Goal: Task Accomplishment & Management: Use online tool/utility

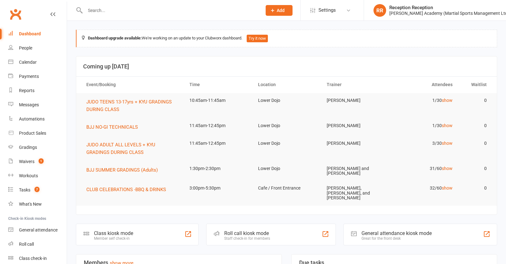
click at [273, 239] on div "Roll call kiosk mode Staff check-in for members" at bounding box center [270, 235] width 129 height 22
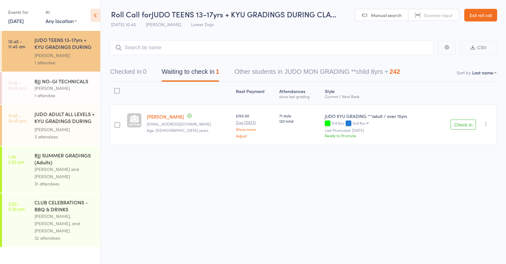
click at [463, 125] on button "Check in" at bounding box center [462, 125] width 25 height 10
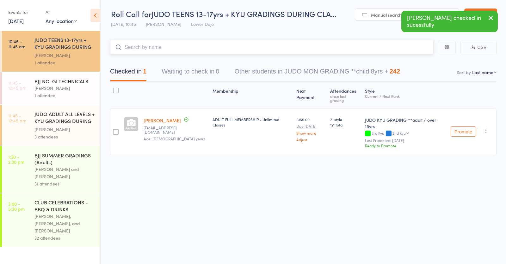
click at [145, 48] on input "search" at bounding box center [271, 47] width 323 height 15
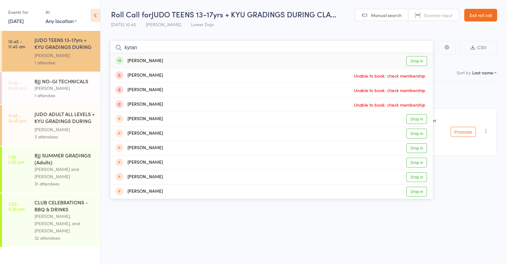
type input "koran"
click at [160, 58] on div "Kyran Puni Drop in" at bounding box center [271, 61] width 322 height 15
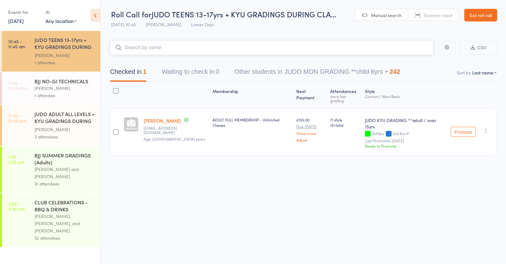
click at [151, 46] on input "search" at bounding box center [271, 47] width 323 height 15
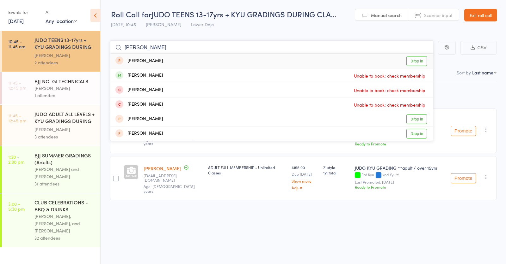
drag, startPoint x: 131, startPoint y: 43, endPoint x: 64, endPoint y: 45, distance: 67.6
drag, startPoint x: 157, startPoint y: 47, endPoint x: 79, endPoint y: 52, distance: 78.5
type input "i"
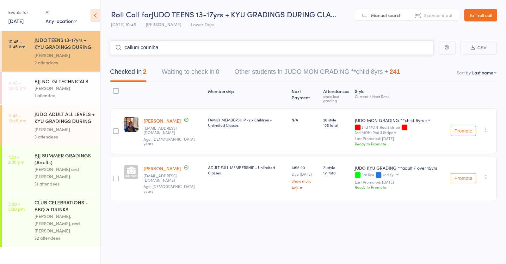
type input "callum counihan"
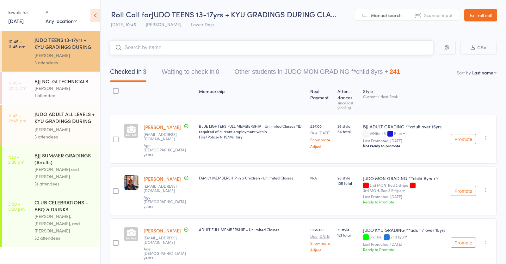
click at [154, 46] on input "search" at bounding box center [271, 47] width 323 height 15
type input "frema"
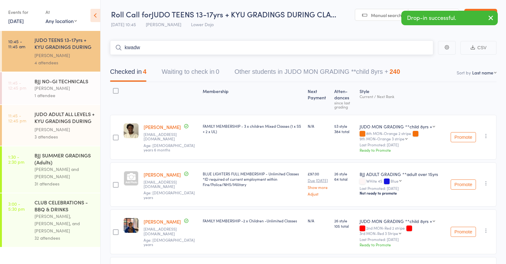
type input "kwadwo"
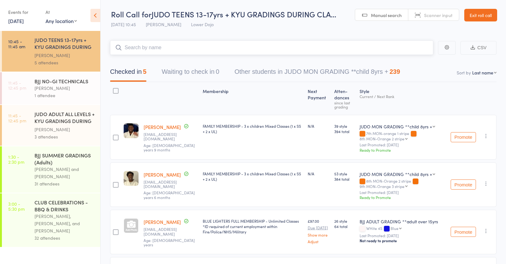
click at [135, 46] on input "search" at bounding box center [271, 47] width 323 height 15
type input "jonah"
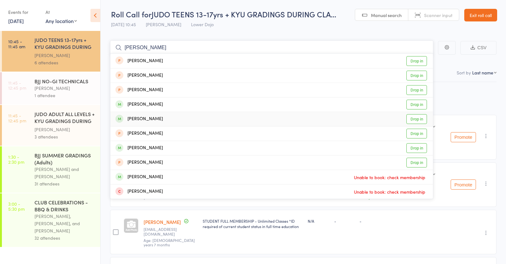
type input "jamie"
click at [186, 118] on div "Jamie Lakin Drop in" at bounding box center [271, 119] width 322 height 14
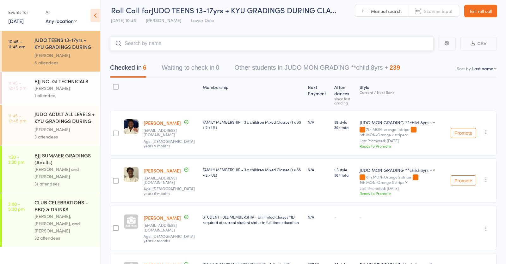
scroll to position [5, 0]
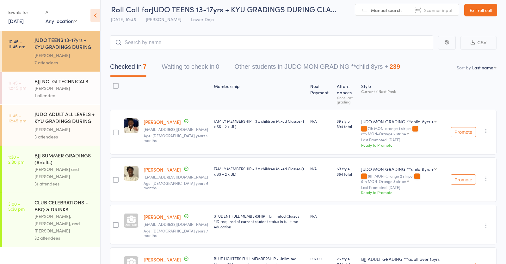
click at [24, 21] on link "16 Aug, 2025" at bounding box center [15, 20] width 15 height 7
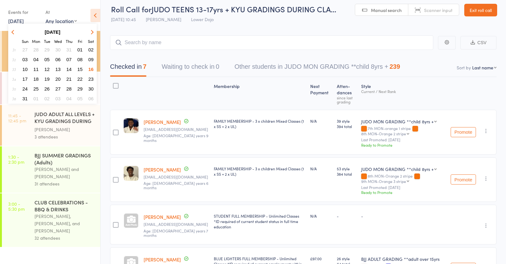
click at [25, 80] on span "17" at bounding box center [24, 78] width 5 height 5
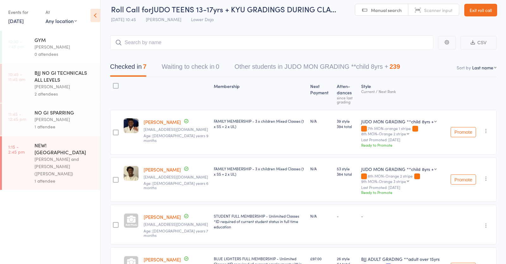
click at [23, 22] on link "17 Aug, 2025" at bounding box center [15, 20] width 15 height 7
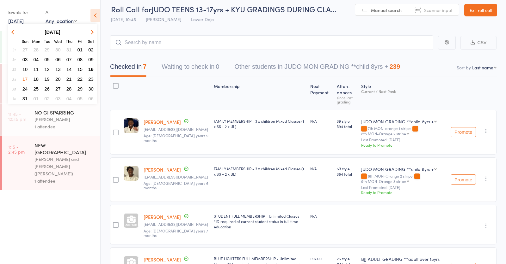
click at [91, 69] on span "16" at bounding box center [90, 69] width 5 height 5
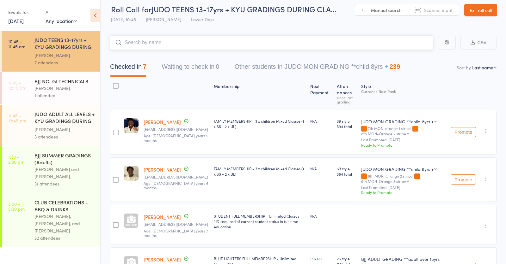
click at [186, 44] on input "search" at bounding box center [271, 42] width 323 height 15
type input "horia"
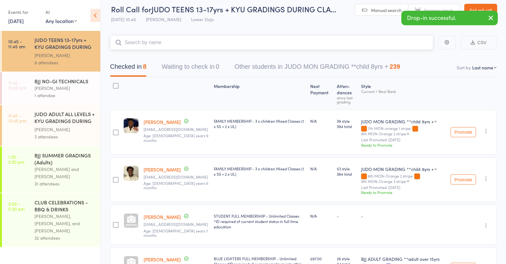
scroll to position [0, 0]
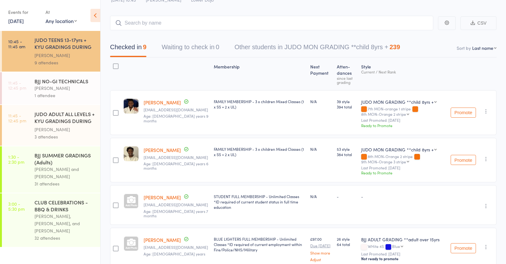
scroll to position [25, 0]
click at [74, 169] on div "[PERSON_NAME] and [PERSON_NAME]" at bounding box center [64, 173] width 60 height 15
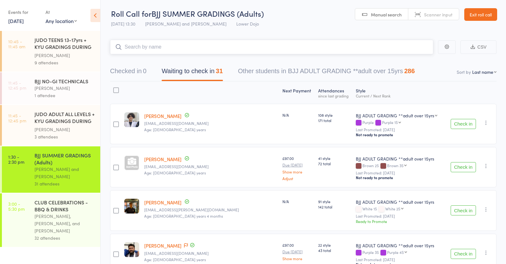
scroll to position [0, 0]
click at [47, 218] on div "[PERSON_NAME], [PERSON_NAME], and [PERSON_NAME]" at bounding box center [64, 224] width 60 height 22
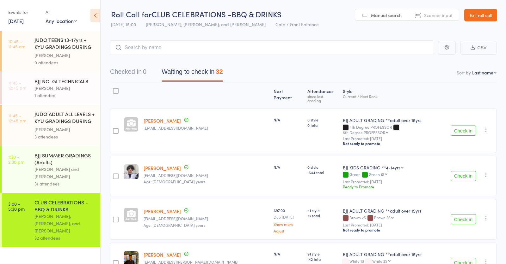
click at [46, 99] on div "BJJ NO-GI TECHNICALS Mikey Pharoah 1 attendee" at bounding box center [67, 88] width 66 height 32
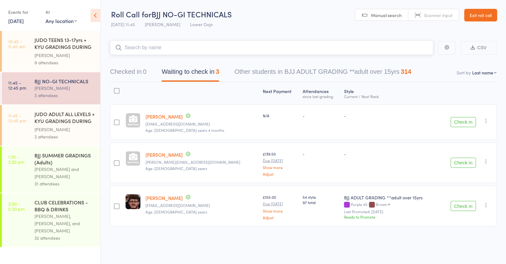
click at [164, 48] on input "search" at bounding box center [271, 47] width 323 height 15
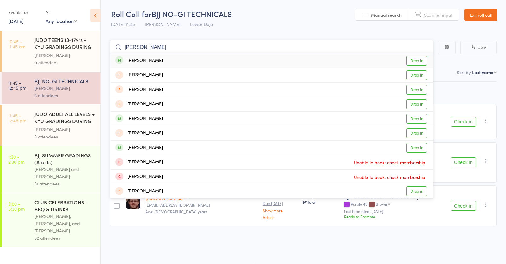
type input "george nock"
click at [179, 58] on div "George Nock Drop in" at bounding box center [271, 60] width 322 height 15
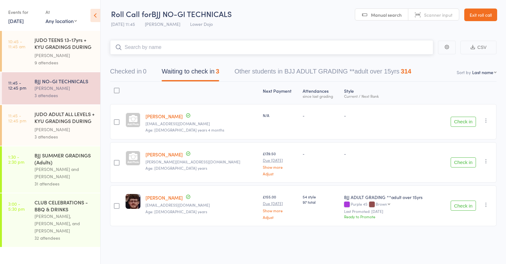
scroll to position [0, 0]
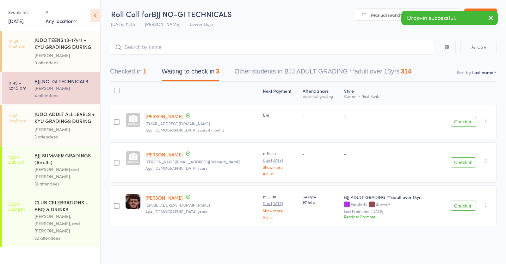
click at [79, 165] on div "BJJ SUMMER GRADINGS (Adults)" at bounding box center [64, 159] width 60 height 14
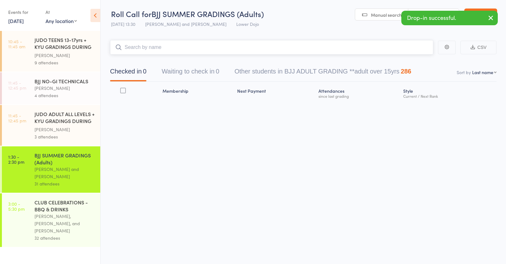
click at [168, 47] on input "search" at bounding box center [271, 47] width 323 height 15
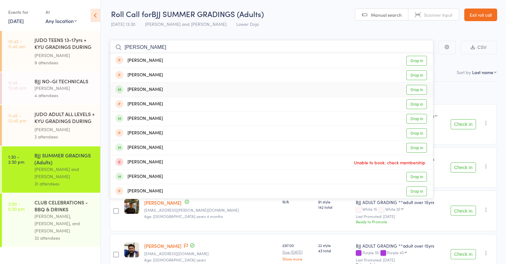
type input "george"
click at [198, 90] on div "George Nock Drop in" at bounding box center [271, 90] width 322 height 14
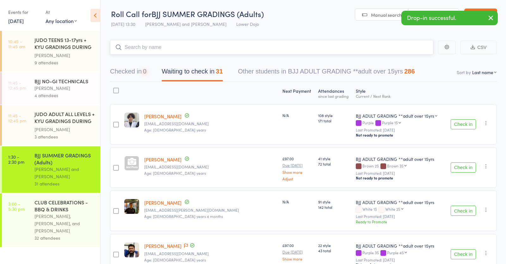
click at [126, 68] on button "Checked in 0" at bounding box center [128, 73] width 36 height 17
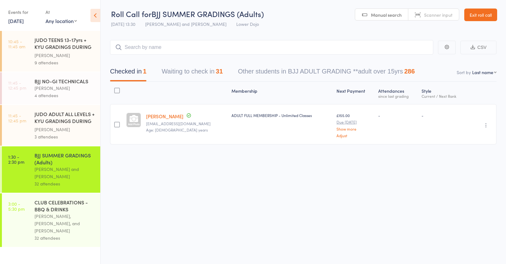
click at [84, 220] on div "[PERSON_NAME], [PERSON_NAME], and [PERSON_NAME]" at bounding box center [64, 224] width 60 height 22
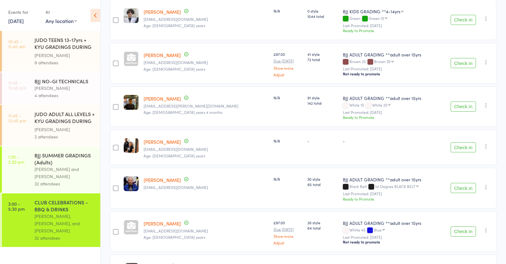
scroll to position [161, 0]
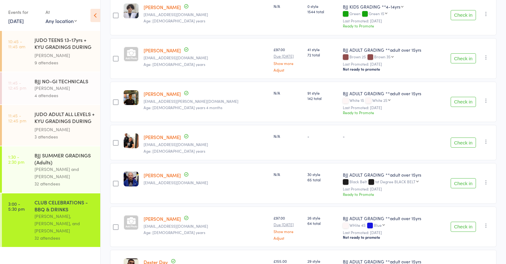
drag, startPoint x: 464, startPoint y: 132, endPoint x: 461, endPoint y: 134, distance: 3.5
click at [464, 138] on button "Check in" at bounding box center [462, 143] width 25 height 10
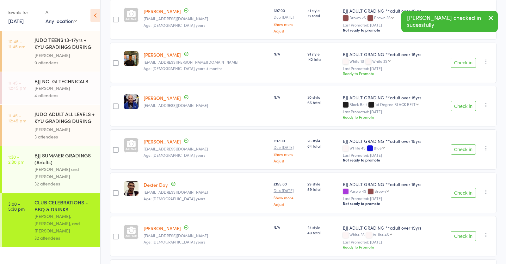
scroll to position [202, 0]
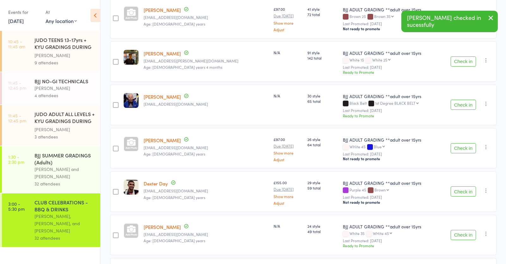
click at [464, 143] on button "Check in" at bounding box center [462, 148] width 25 height 10
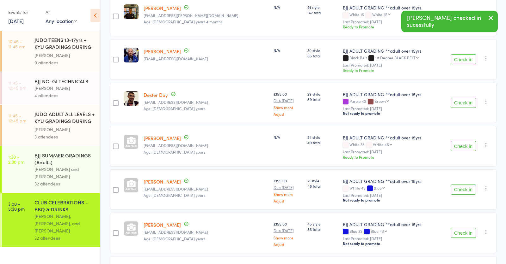
scroll to position [248, 0]
click at [465, 140] on button "Check in" at bounding box center [462, 145] width 25 height 10
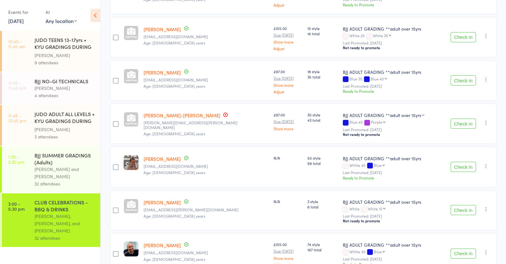
scroll to position [663, 0]
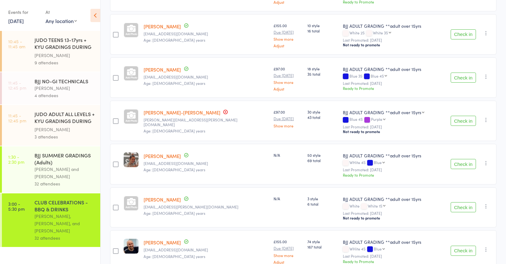
click at [463, 159] on button "Check in" at bounding box center [462, 164] width 25 height 10
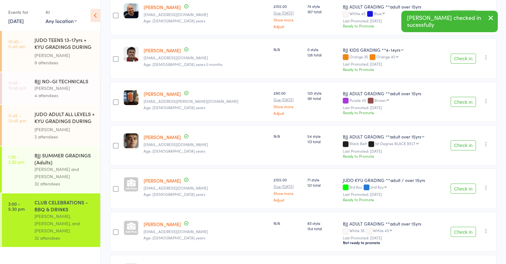
scroll to position [858, 0]
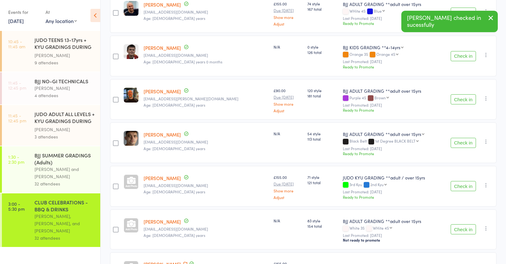
click at [462, 138] on button "Check in" at bounding box center [462, 143] width 25 height 10
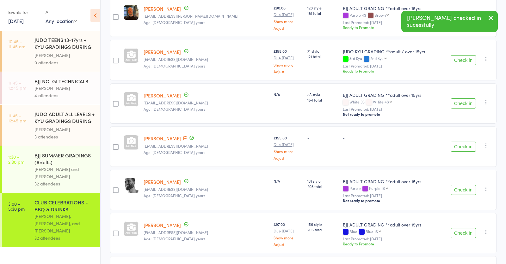
scroll to position [941, 0]
click at [454, 55] on button "Check in" at bounding box center [462, 60] width 25 height 10
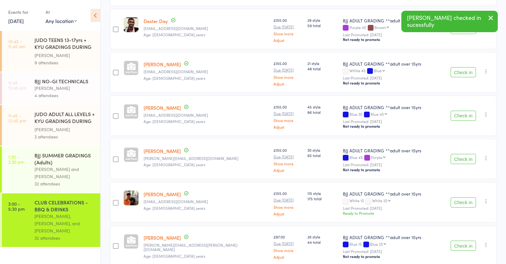
scroll to position [318, 0]
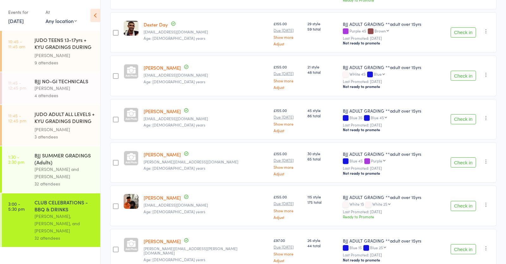
click at [58, 49] on div "JUDO TEENS 13-17yrs + KYU GRADINGS DURING CLASS" at bounding box center [64, 43] width 60 height 15
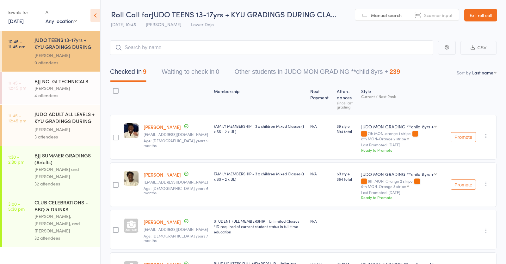
click at [55, 94] on div "4 attendees" at bounding box center [64, 95] width 60 height 7
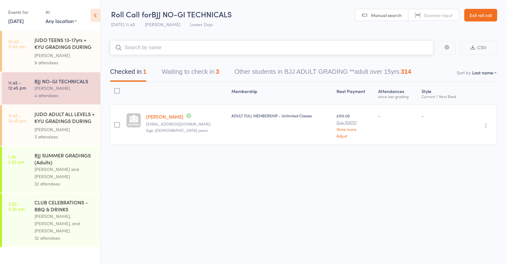
click at [219, 46] on input "search" at bounding box center [271, 47] width 323 height 15
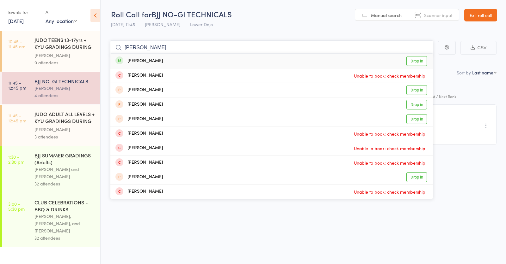
type input "michael eats"
drag, startPoint x: 219, startPoint y: 46, endPoint x: 256, endPoint y: 62, distance: 40.1
click at [256, 62] on div "Michael Eaton Drop in" at bounding box center [271, 61] width 322 height 15
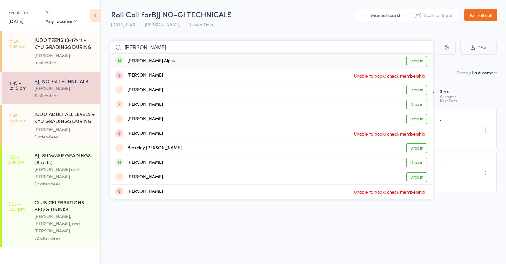
type input "berke"
click at [231, 56] on div "Berke Alpsu Drop in" at bounding box center [271, 61] width 322 height 15
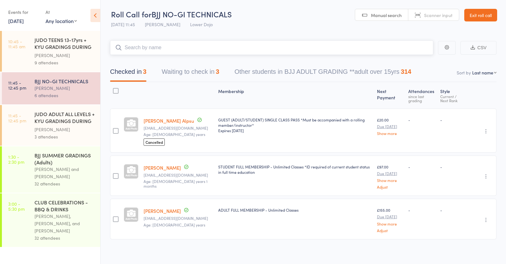
click at [169, 44] on input "search" at bounding box center [271, 47] width 323 height 15
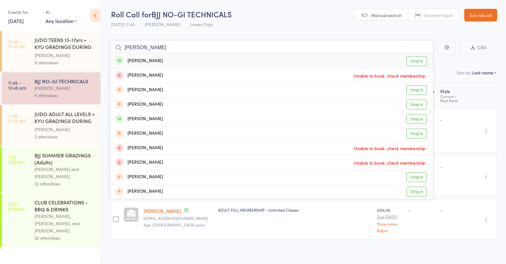
type input "daniel wilson"
click at [143, 55] on div "Daniel Wilson Drop in" at bounding box center [271, 61] width 322 height 15
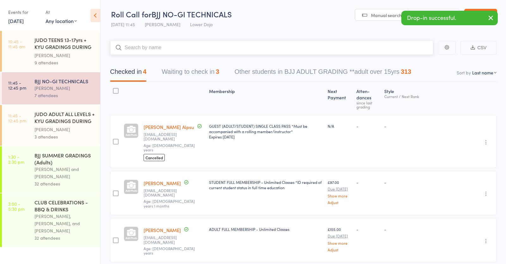
click at [160, 47] on input "search" at bounding box center [271, 47] width 323 height 15
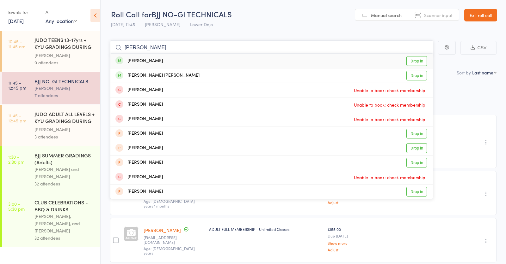
type input "carlos sanchez"
click at [189, 58] on div "Carlos Sanchez Drop in" at bounding box center [271, 61] width 322 height 15
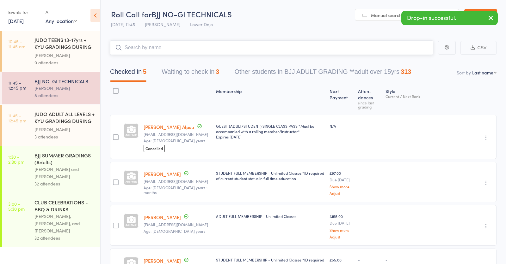
click at [143, 46] on input "search" at bounding box center [271, 47] width 323 height 15
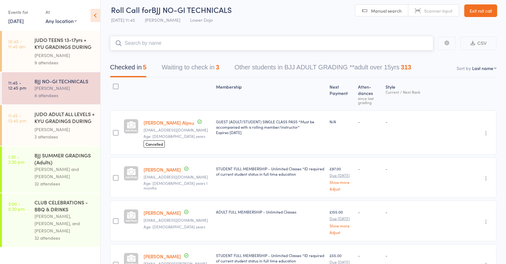
click at [189, 70] on button "Waiting to check in 3" at bounding box center [190, 69] width 58 height 17
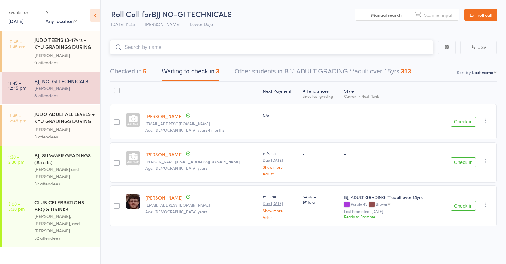
scroll to position [0, 0]
click at [452, 121] on button "Check in" at bounding box center [462, 122] width 25 height 10
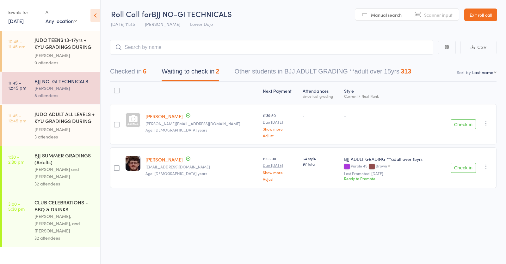
click at [82, 160] on div "BJJ SUMMER GRADINGS (Adults)" at bounding box center [64, 159] width 60 height 14
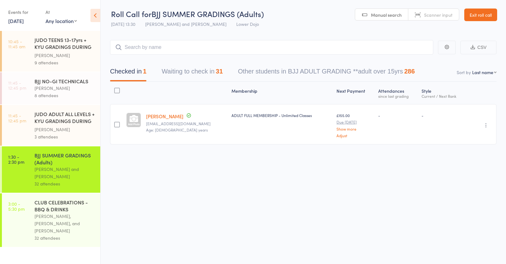
click at [194, 70] on button "Waiting to check in 31" at bounding box center [191, 73] width 61 height 17
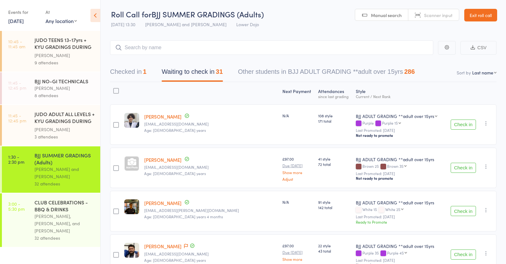
click at [164, 45] on input "search" at bounding box center [271, 47] width 323 height 15
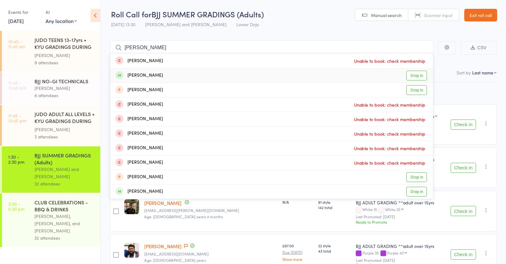
type input "robinson"
click at [169, 76] on div "Liam Robinson Drop in" at bounding box center [271, 76] width 322 height 14
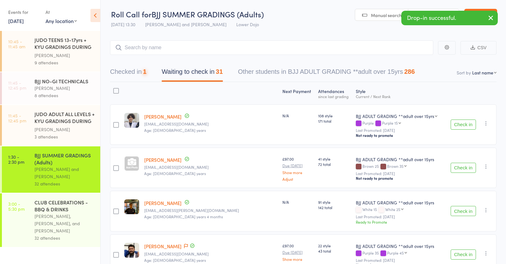
click at [55, 83] on div "BJJ NO-GI TECHNICALS" at bounding box center [64, 81] width 60 height 7
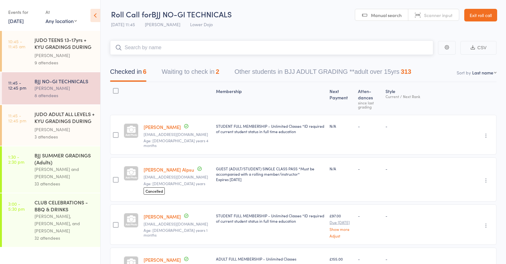
click at [139, 45] on input "search" at bounding box center [271, 47] width 323 height 15
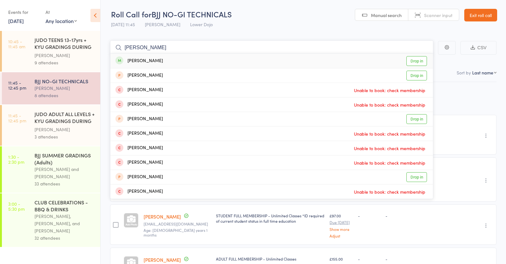
type input "liam robinson"
click at [171, 60] on div "Liam Robinson Drop in" at bounding box center [271, 61] width 322 height 15
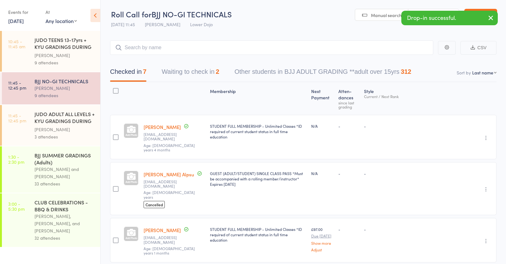
click at [73, 128] on div "[PERSON_NAME]" at bounding box center [64, 129] width 60 height 7
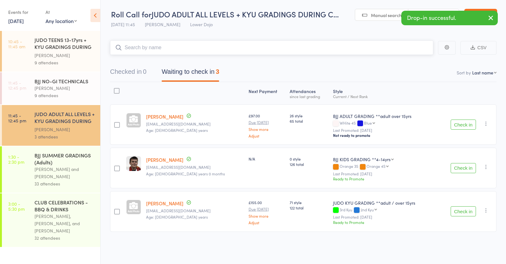
click at [151, 45] on input "search" at bounding box center [271, 47] width 323 height 15
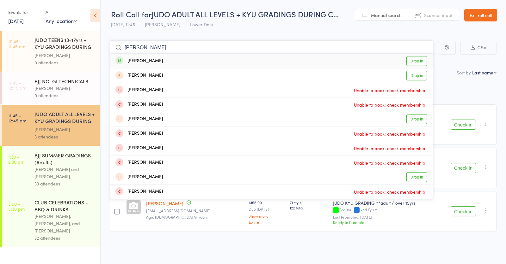
type input "liam robinson"
click at [164, 60] on div "Liam Robinson Drop in" at bounding box center [271, 61] width 322 height 15
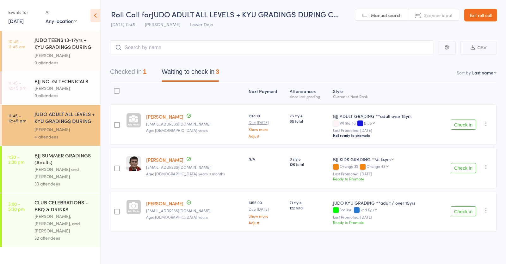
click at [465, 125] on button "Check in" at bounding box center [462, 125] width 25 height 10
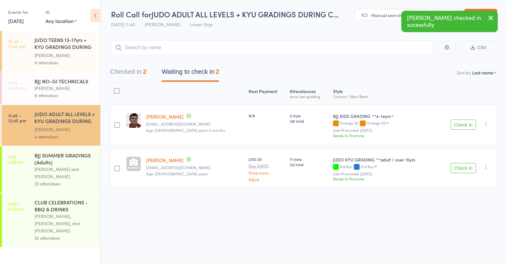
click at [463, 167] on button "Check in" at bounding box center [462, 168] width 25 height 10
